Goal: Information Seeking & Learning: Learn about a topic

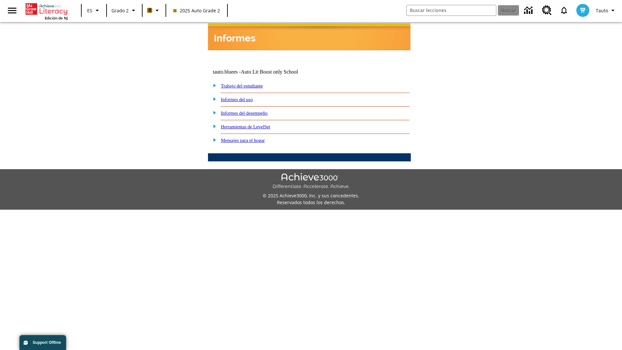
click at [253, 111] on link "Informes del desempeño" at bounding box center [244, 113] width 47 height 5
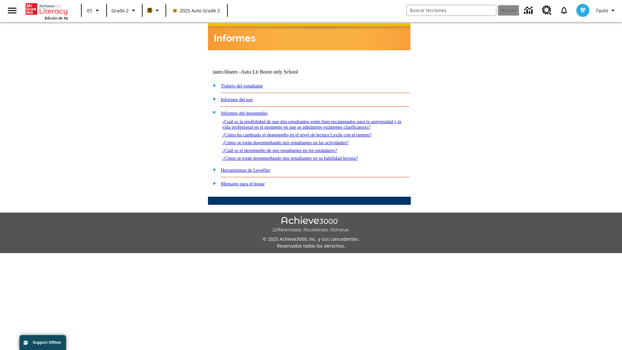
click at [296, 140] on link "¿Cómo se están desempeñando mis estudiantes en las actividades?" at bounding box center [285, 142] width 126 height 5
